Goal: Task Accomplishment & Management: Manage account settings

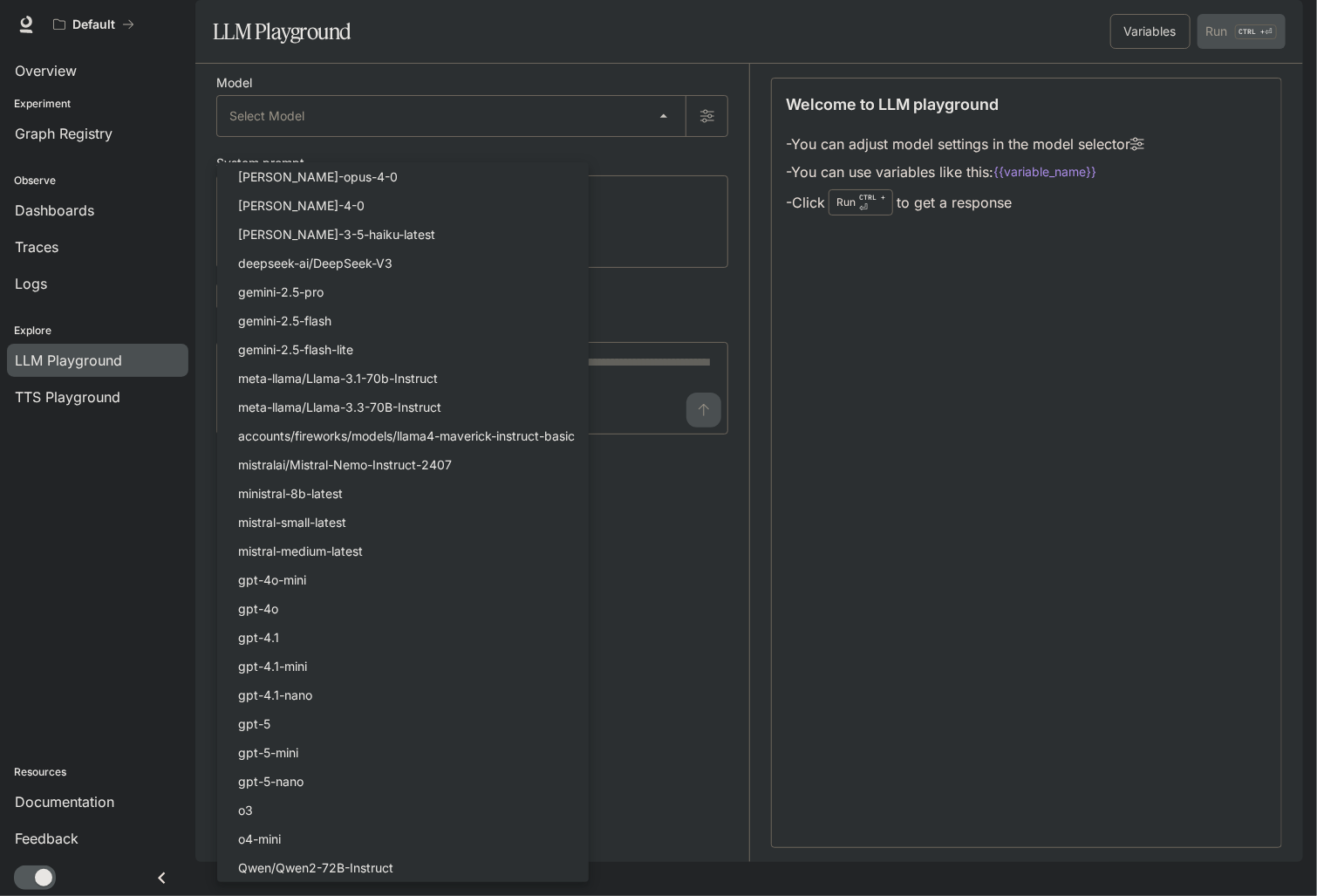
click at [70, 396] on div at bounding box center [658, 448] width 1317 height 896
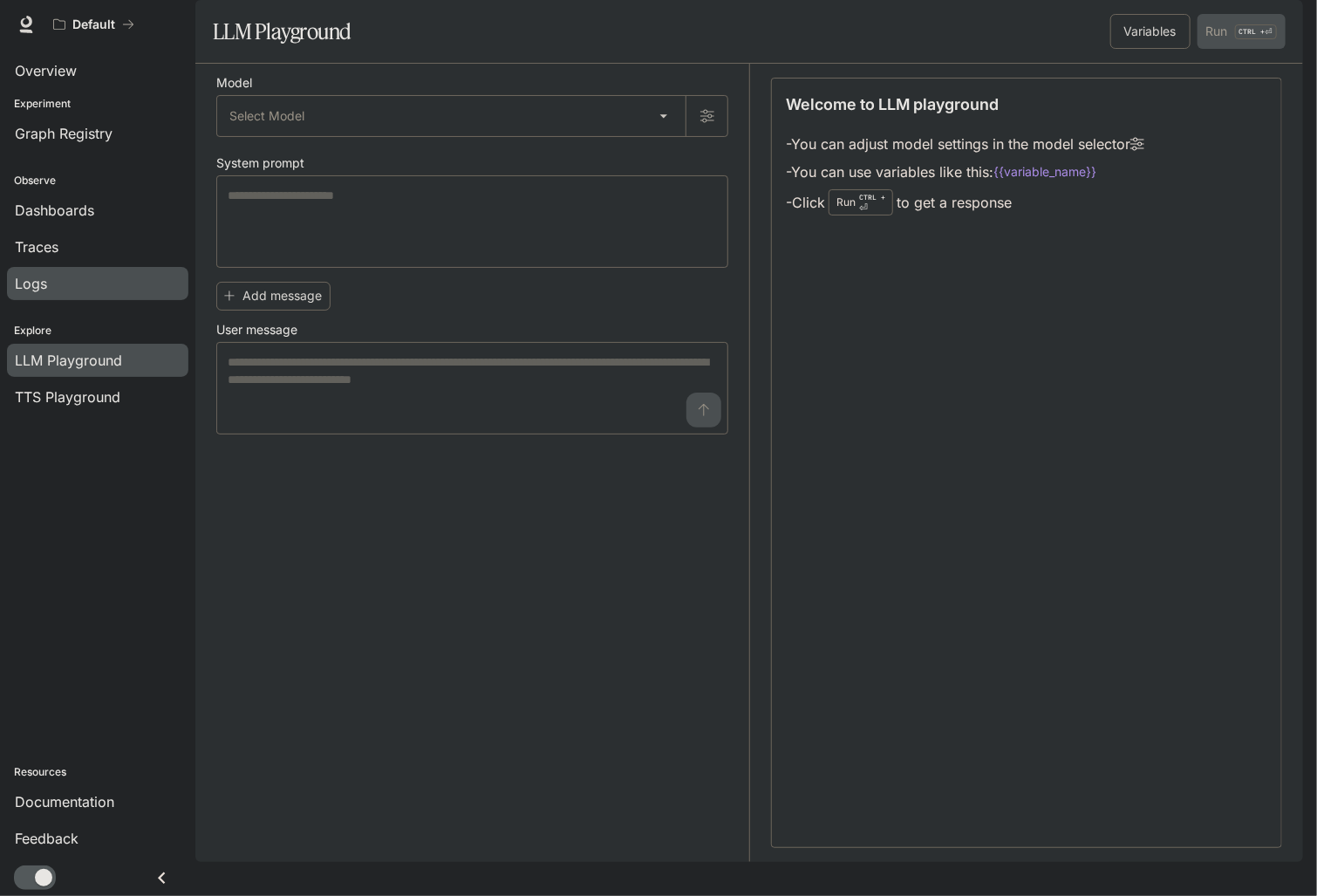
click at [59, 281] on div "Logs" at bounding box center [98, 284] width 166 height 21
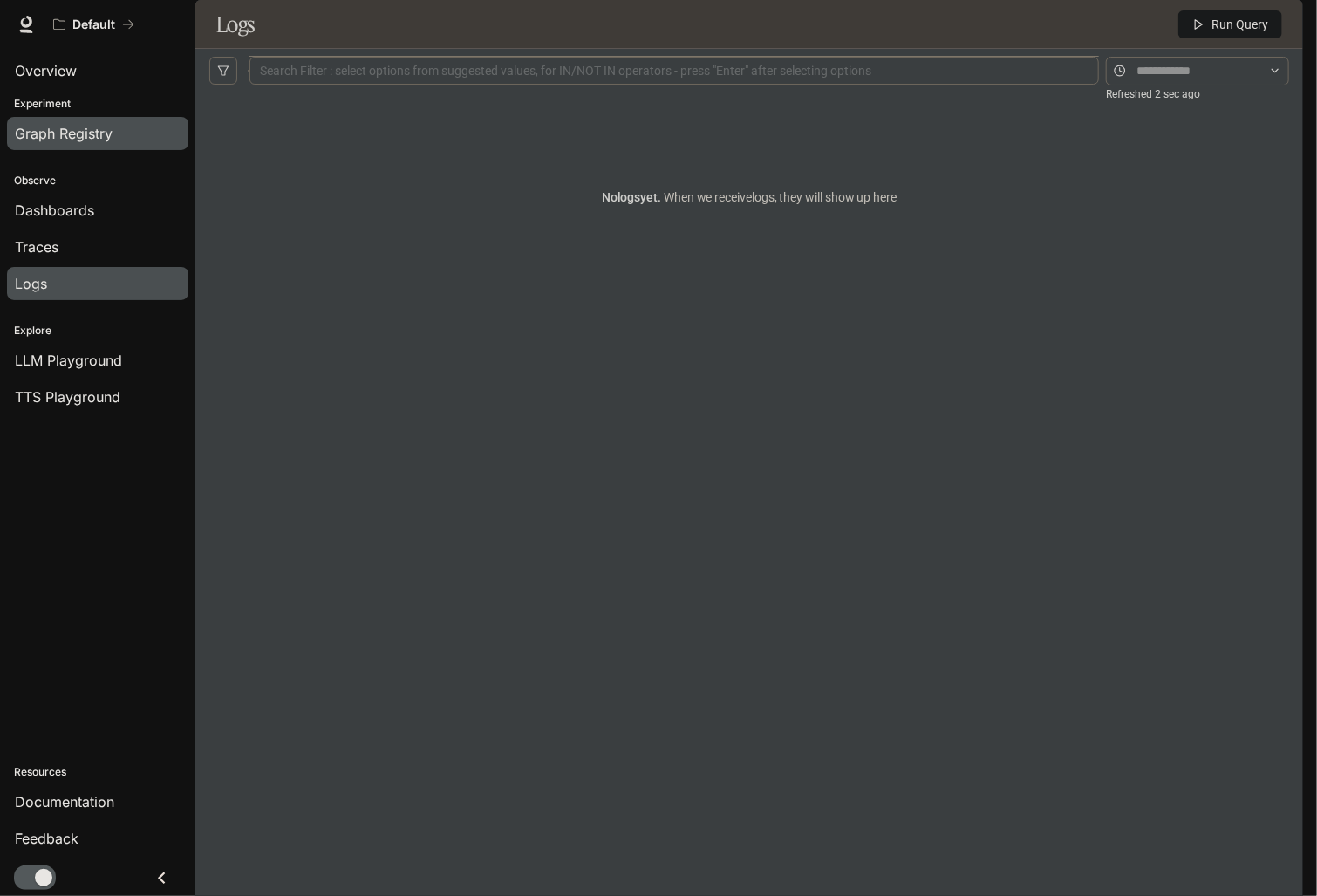
click at [99, 134] on span "Graph Registry" at bounding box center [63, 133] width 98 height 21
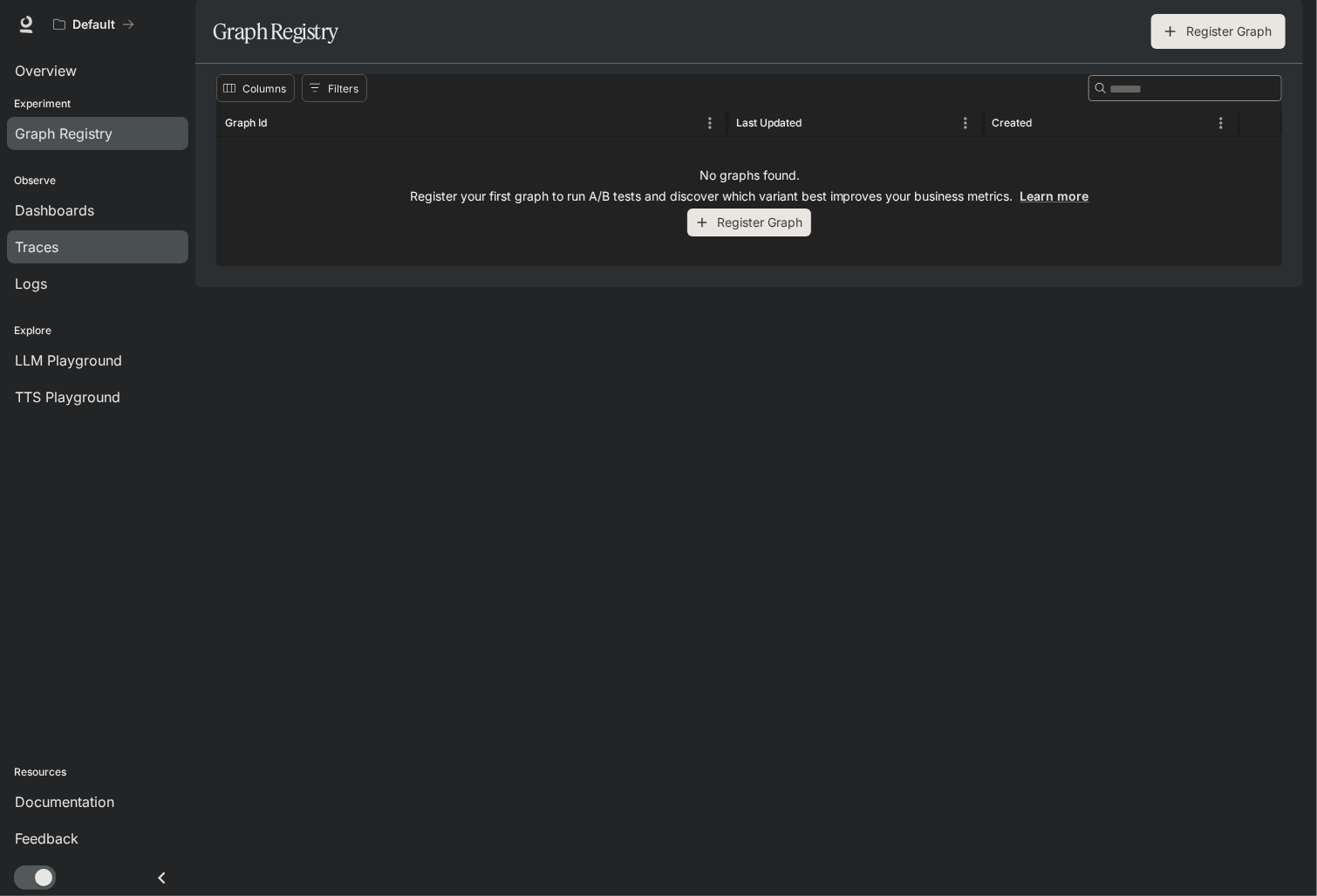
click at [73, 244] on div "Traces" at bounding box center [98, 247] width 166 height 21
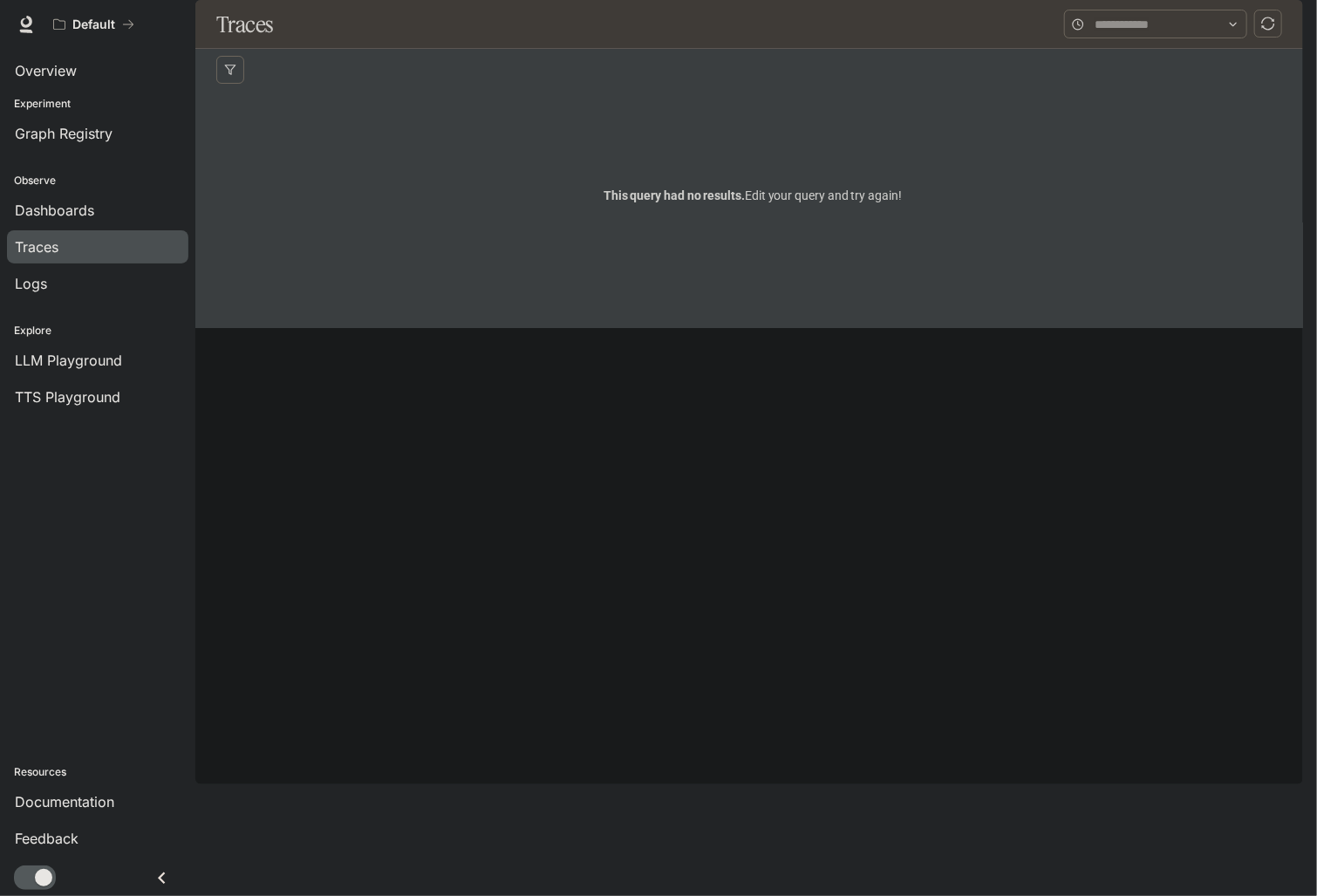
click at [1282, 25] on img "button" at bounding box center [1278, 24] width 24 height 24
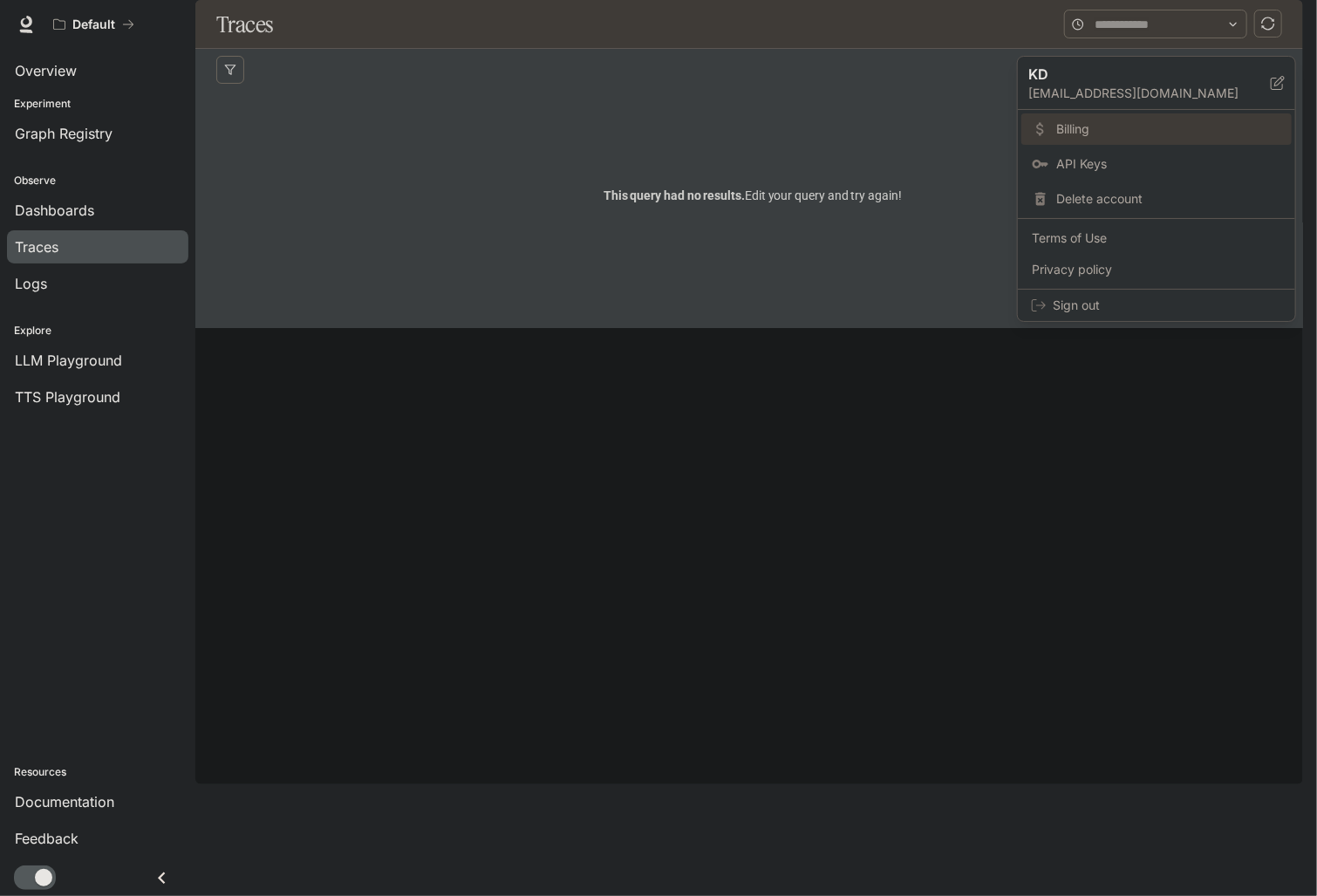
click at [1076, 133] on span "Billing" at bounding box center [1168, 129] width 225 height 17
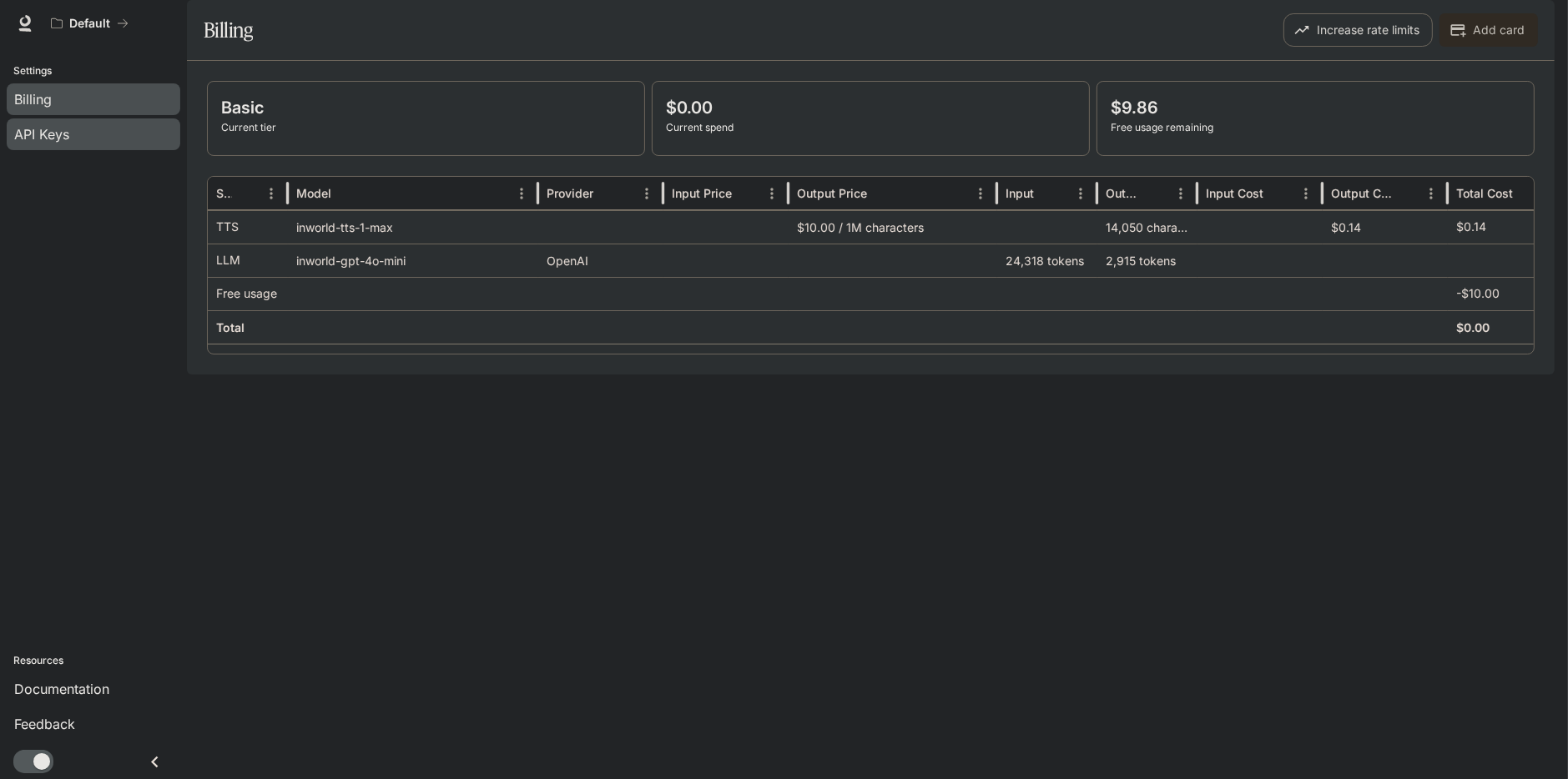
click at [56, 134] on span "API Keys" at bounding box center [42, 135] width 55 height 20
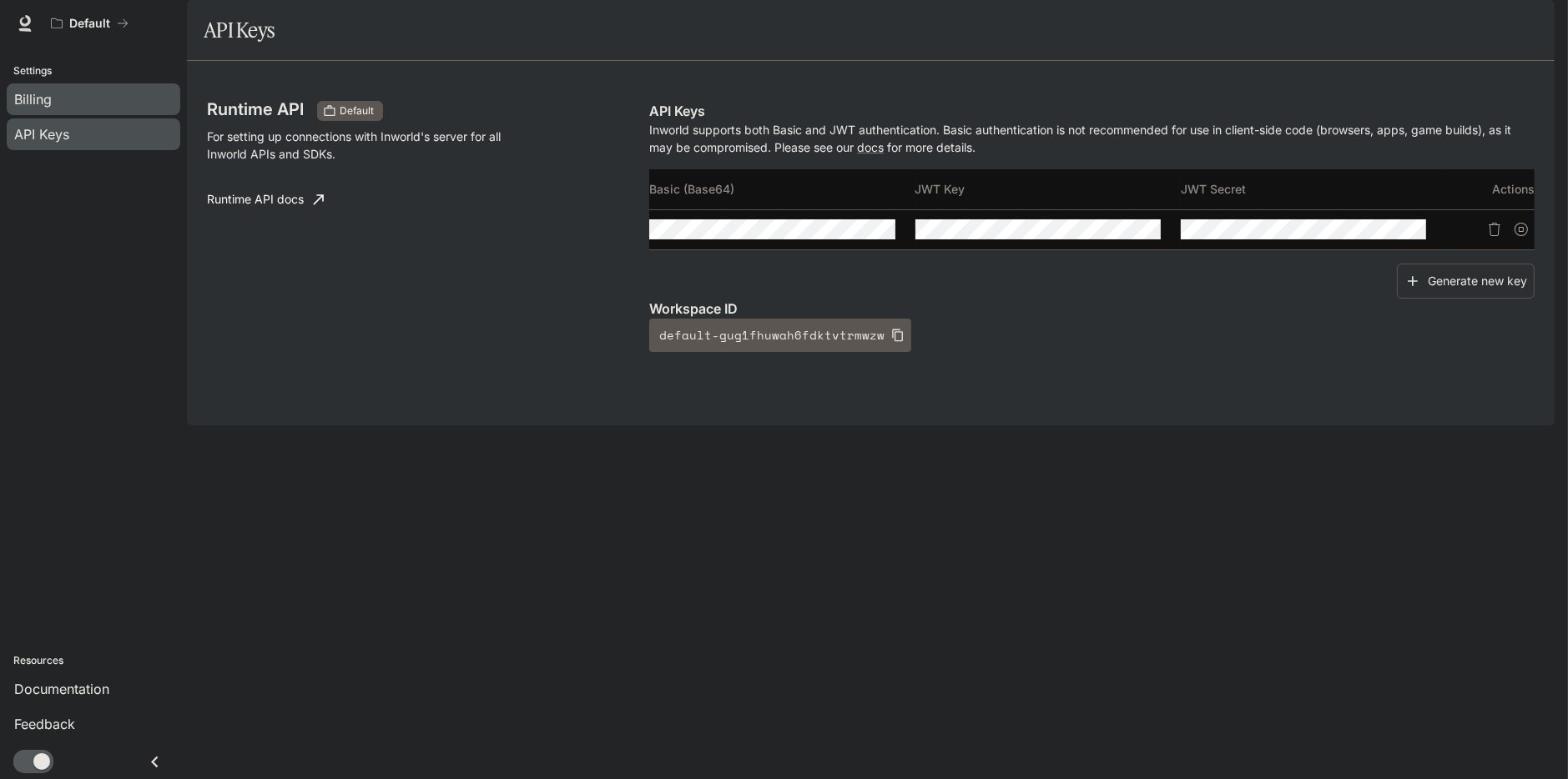
click at [53, 100] on div "Billing" at bounding box center [93, 100] width 159 height 20
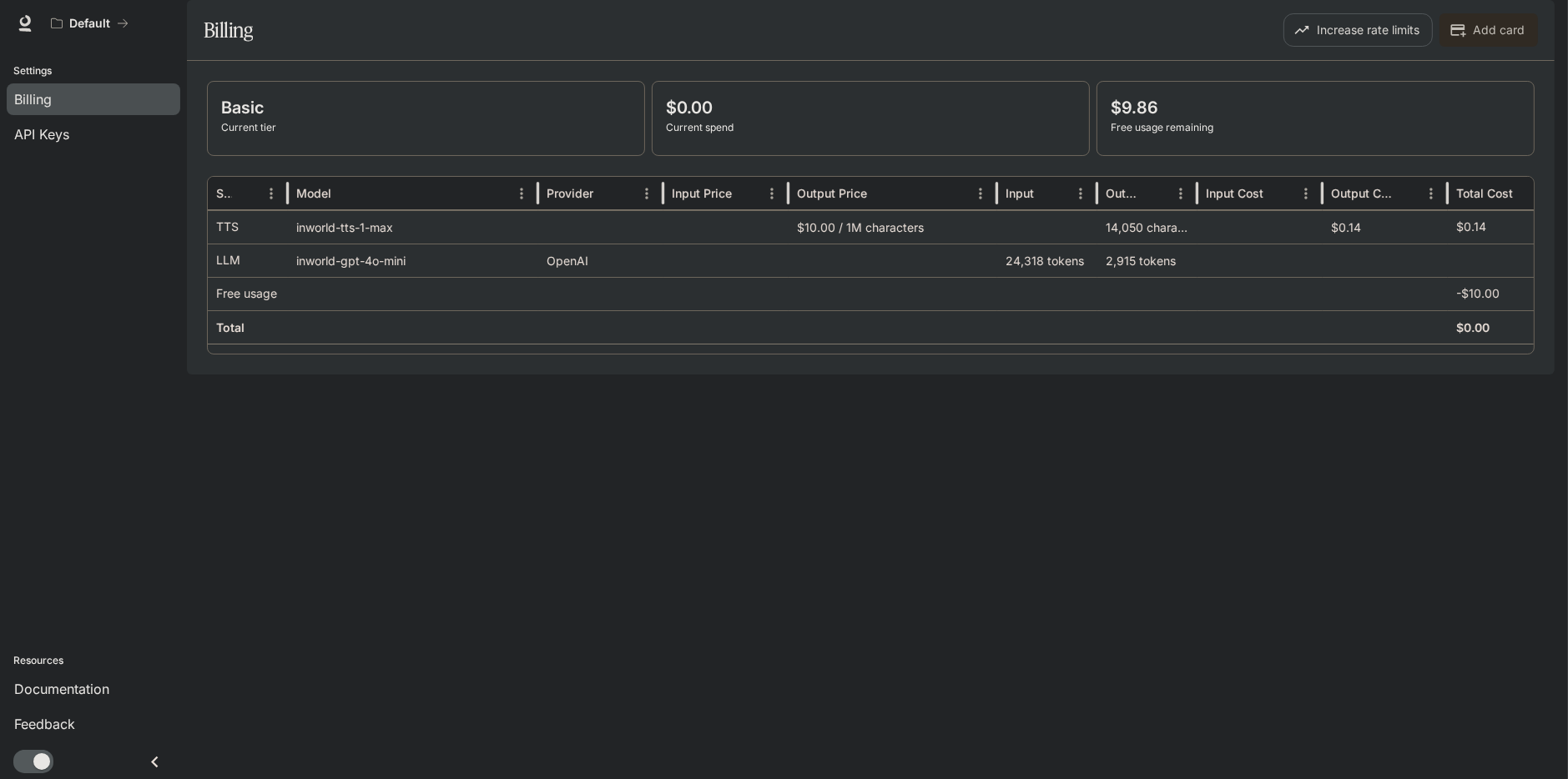
click at [1399, 47] on button "Increase rate limits" at bounding box center [1358, 30] width 150 height 33
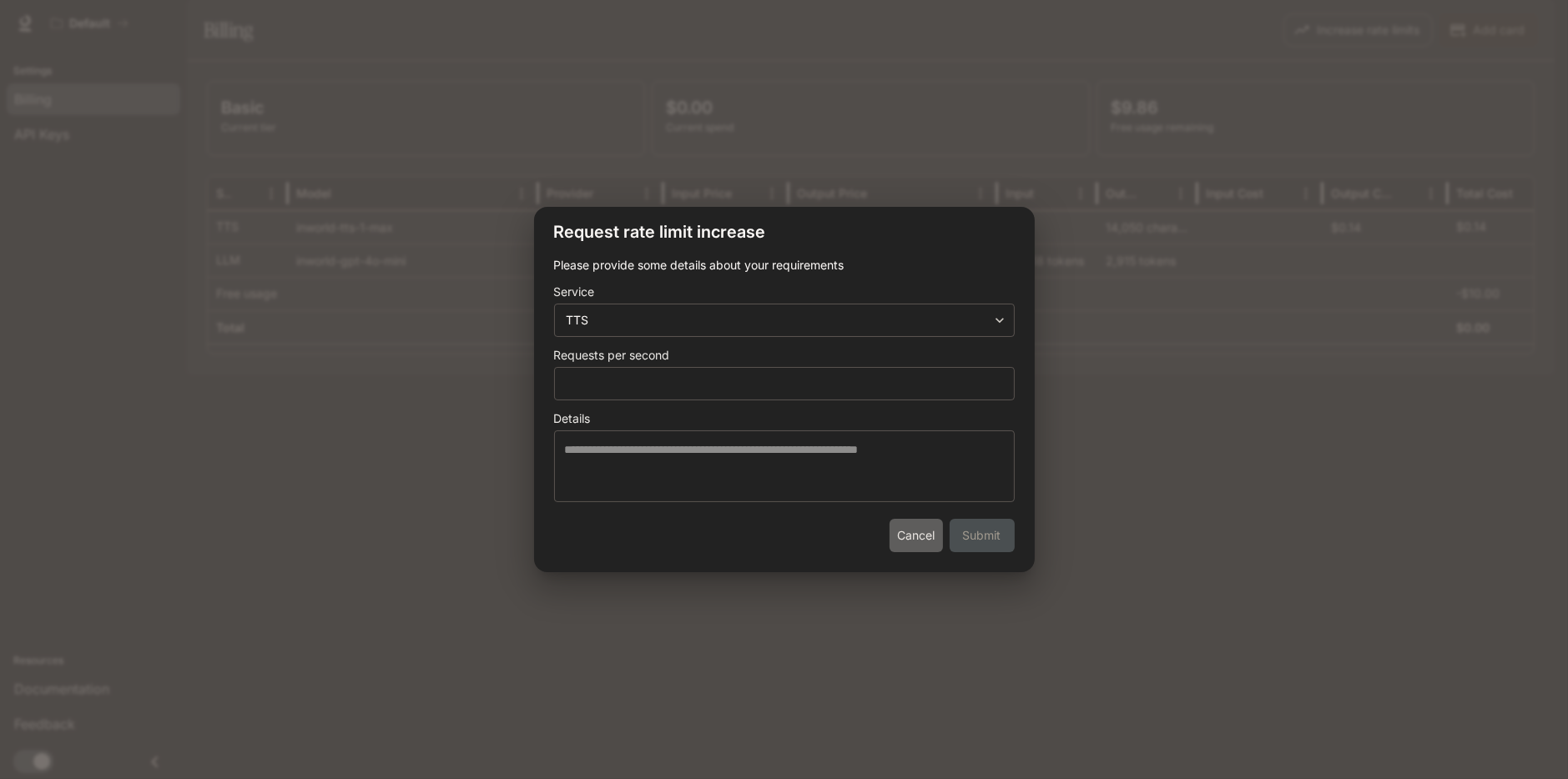
click at [923, 533] on button "Cancel" at bounding box center [916, 535] width 54 height 33
